Goal: Transaction & Acquisition: Purchase product/service

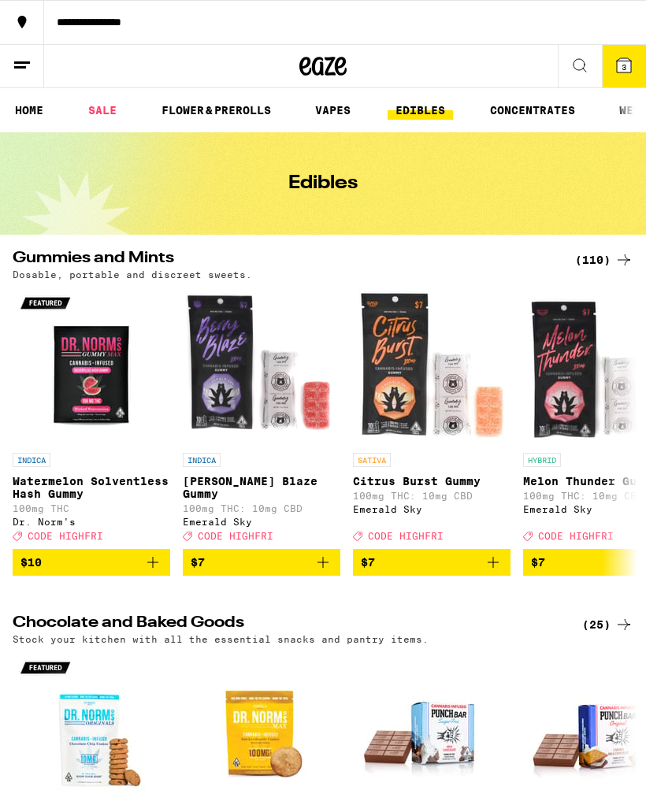
click at [625, 61] on icon at bounding box center [624, 65] width 14 height 14
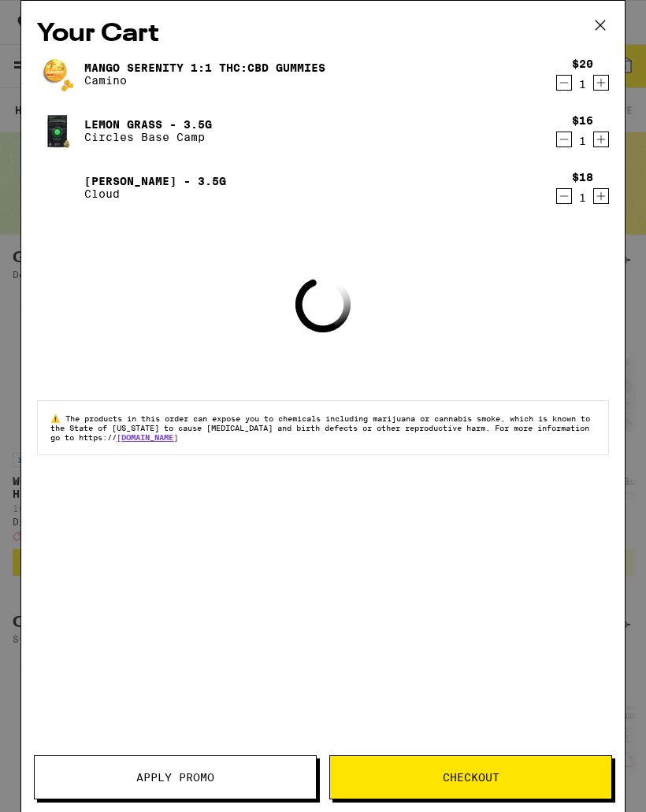
click at [604, 24] on icon at bounding box center [600, 25] width 24 height 24
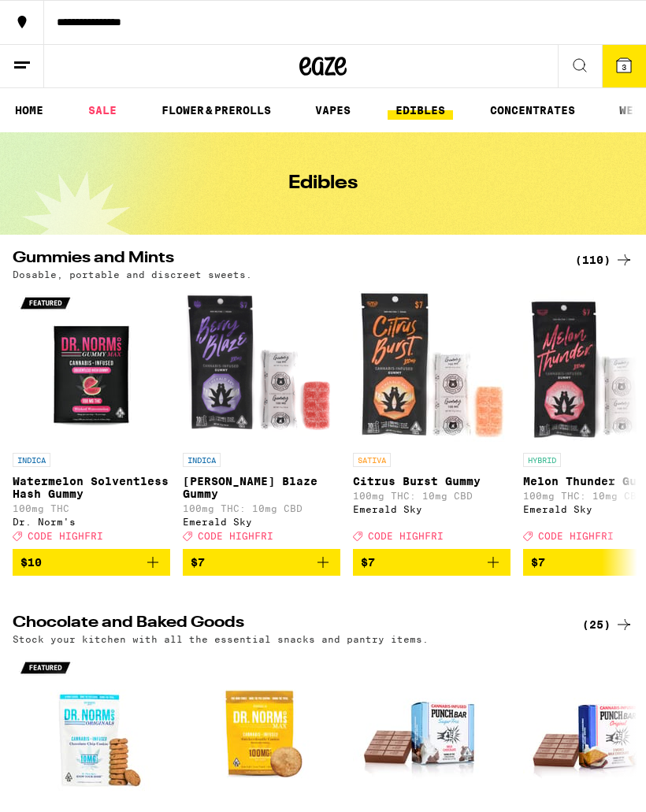
click at [614, 64] on icon at bounding box center [623, 65] width 19 height 19
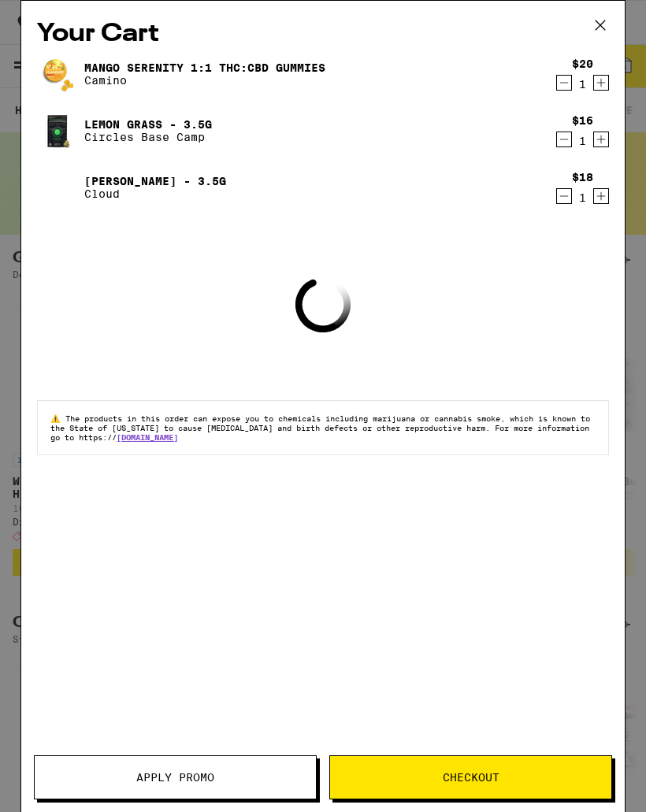
scroll to position [72, 0]
